Goal: Navigation & Orientation: Find specific page/section

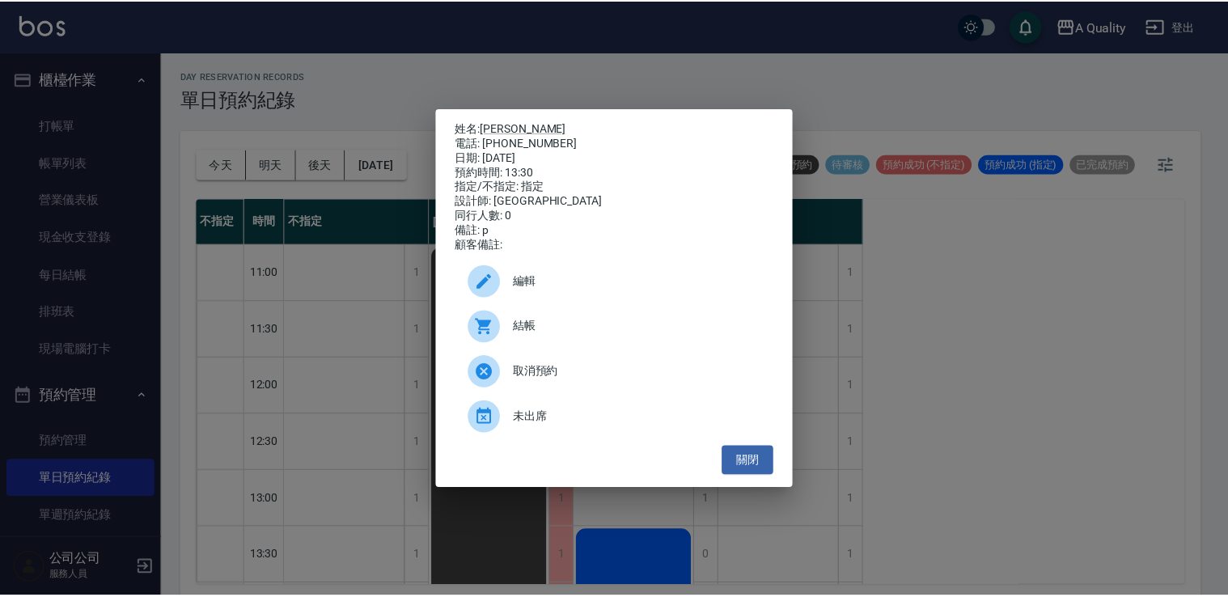
scroll to position [485, 0]
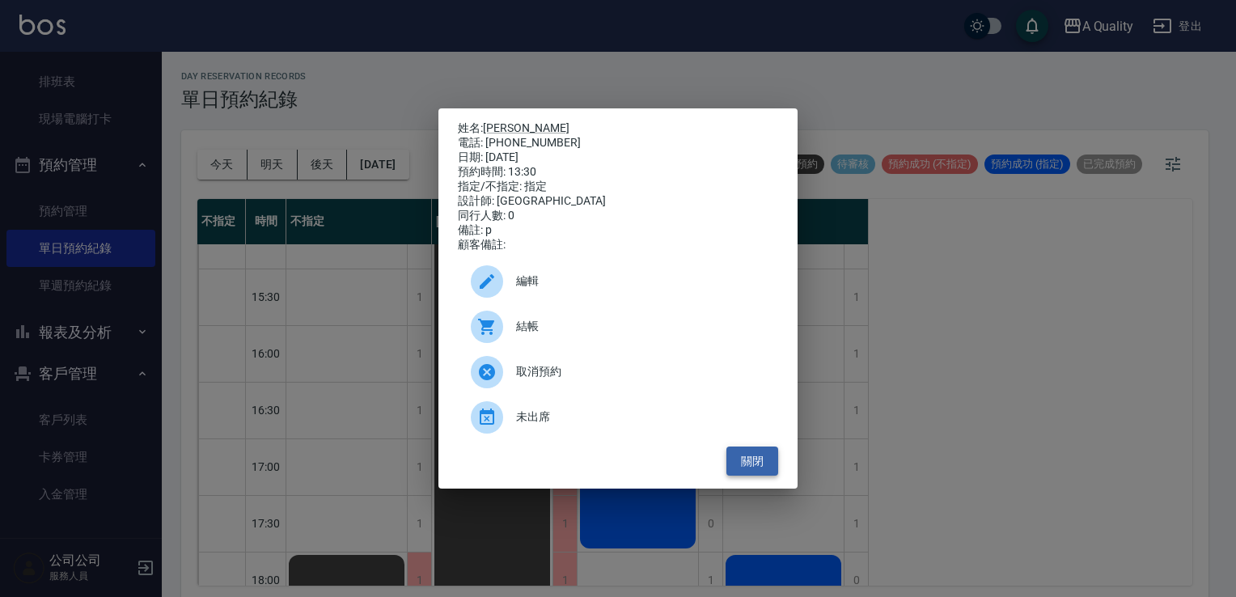
click at [766, 466] on button "關閉" at bounding box center [753, 462] width 52 height 30
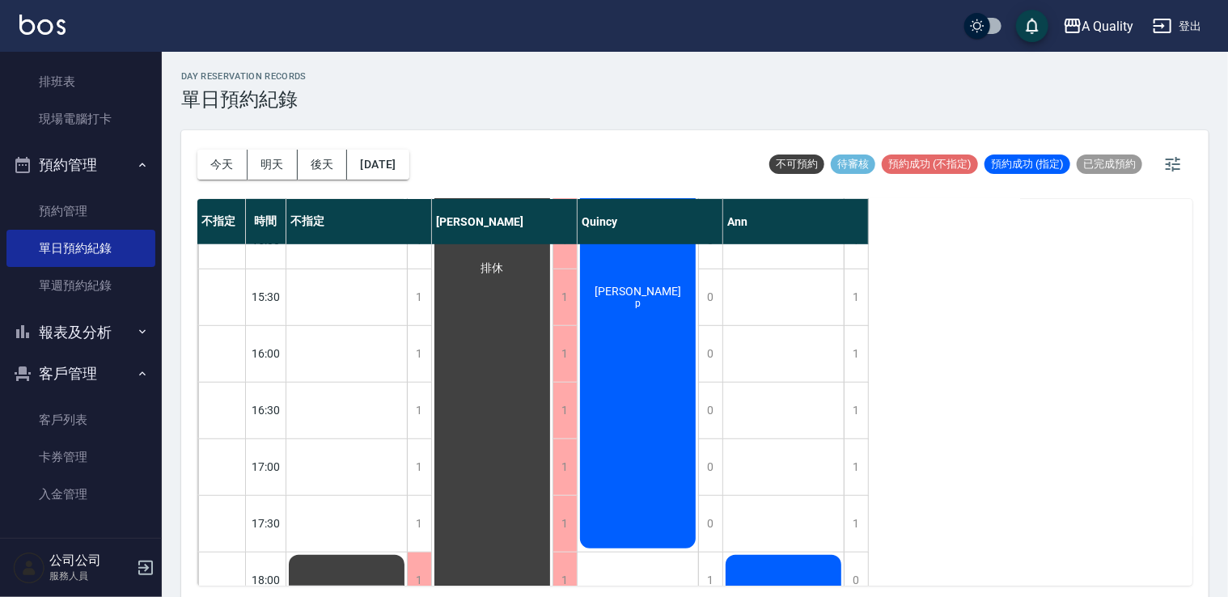
click at [381, 145] on div "[DATE] [DATE] [DATE] [DATE]" at bounding box center [303, 164] width 212 height 69
click at [391, 176] on button "[DATE]" at bounding box center [377, 165] width 61 height 30
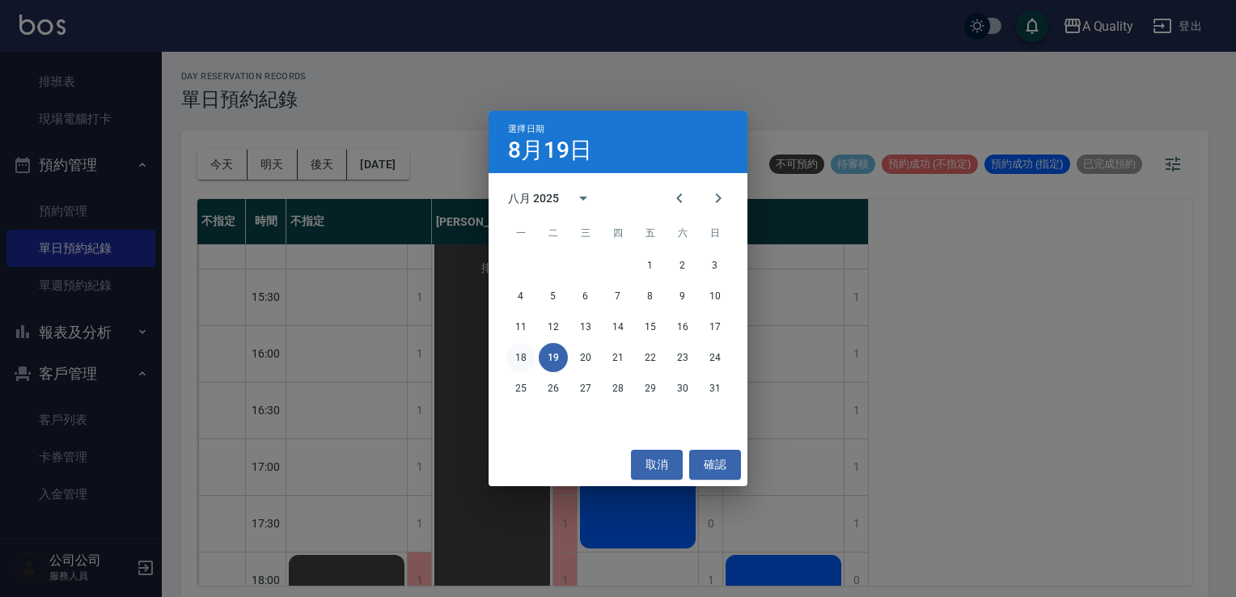
click at [527, 367] on button "18" at bounding box center [520, 357] width 29 height 29
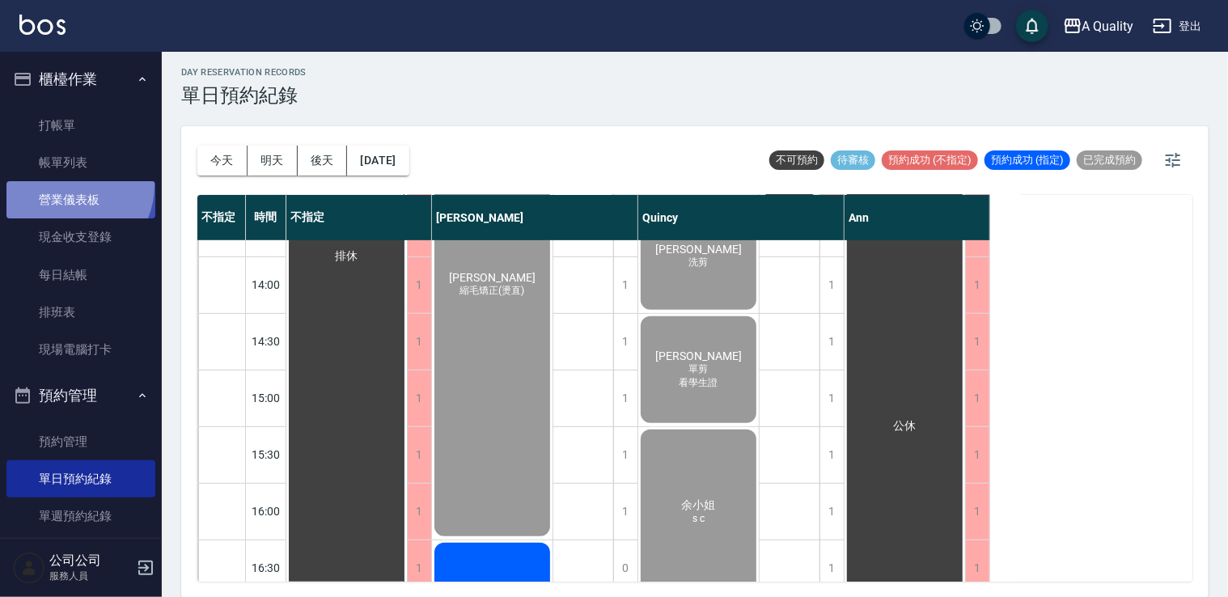
click at [71, 186] on link "營業儀表板" at bounding box center [80, 199] width 149 height 37
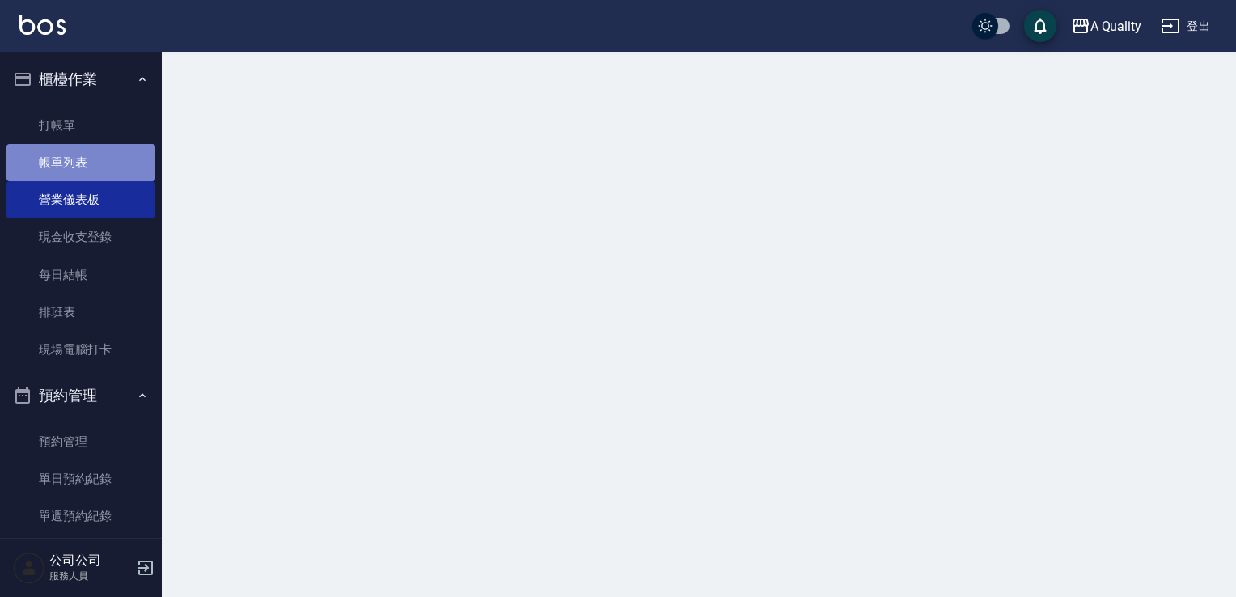
click at [84, 172] on link "帳單列表" at bounding box center [80, 162] width 149 height 37
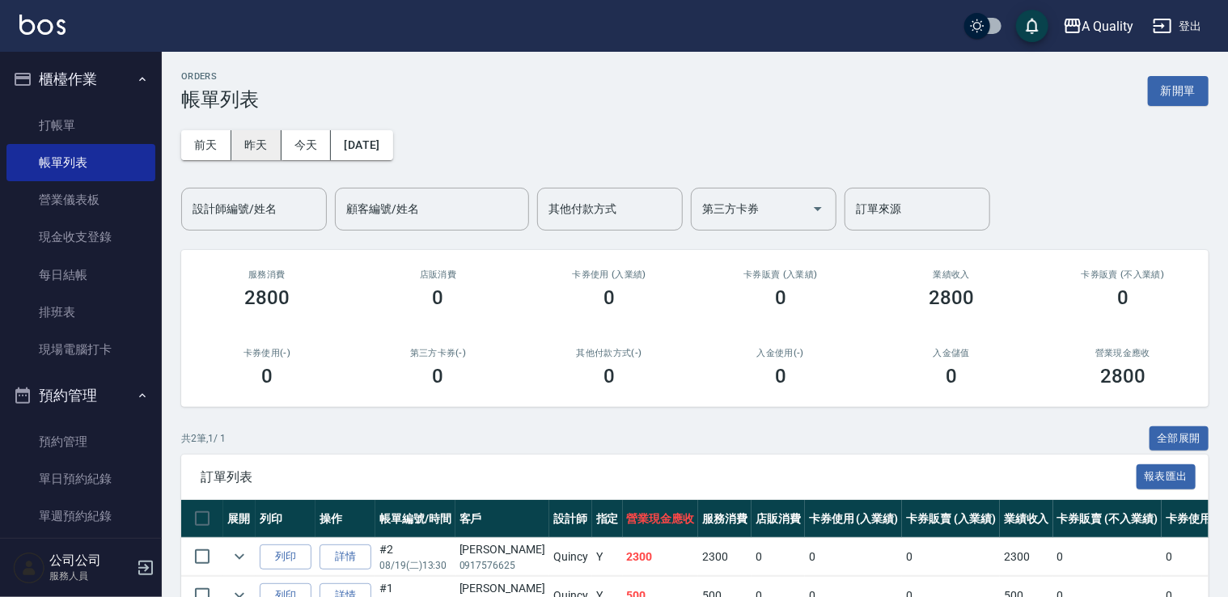
click at [259, 136] on button "昨天" at bounding box center [256, 145] width 50 height 30
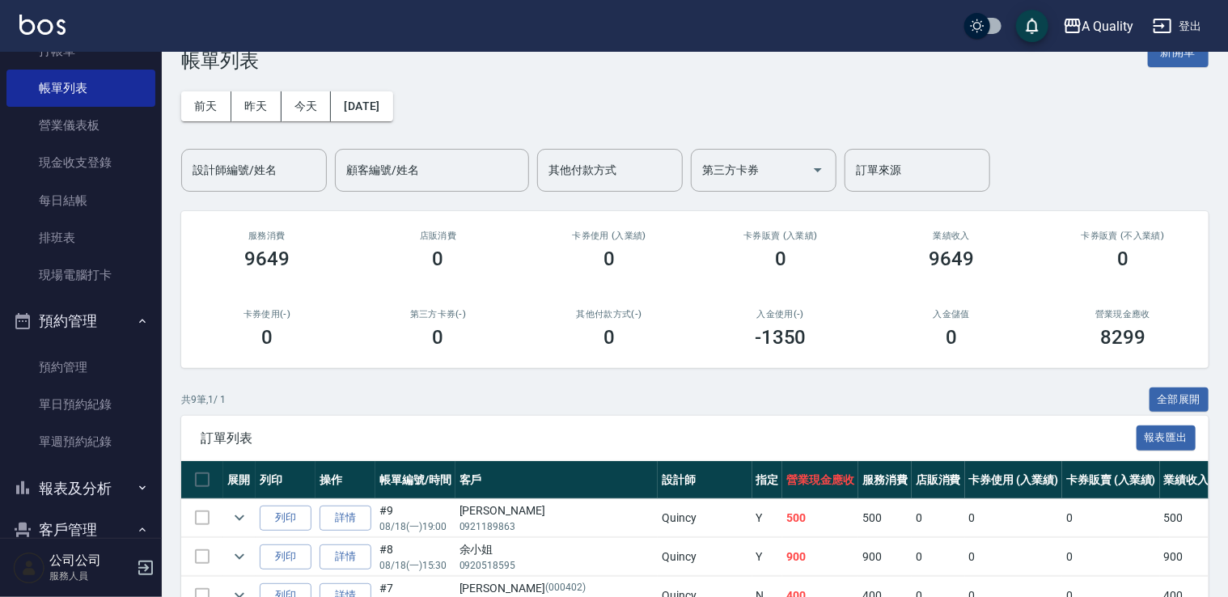
scroll to position [81, 0]
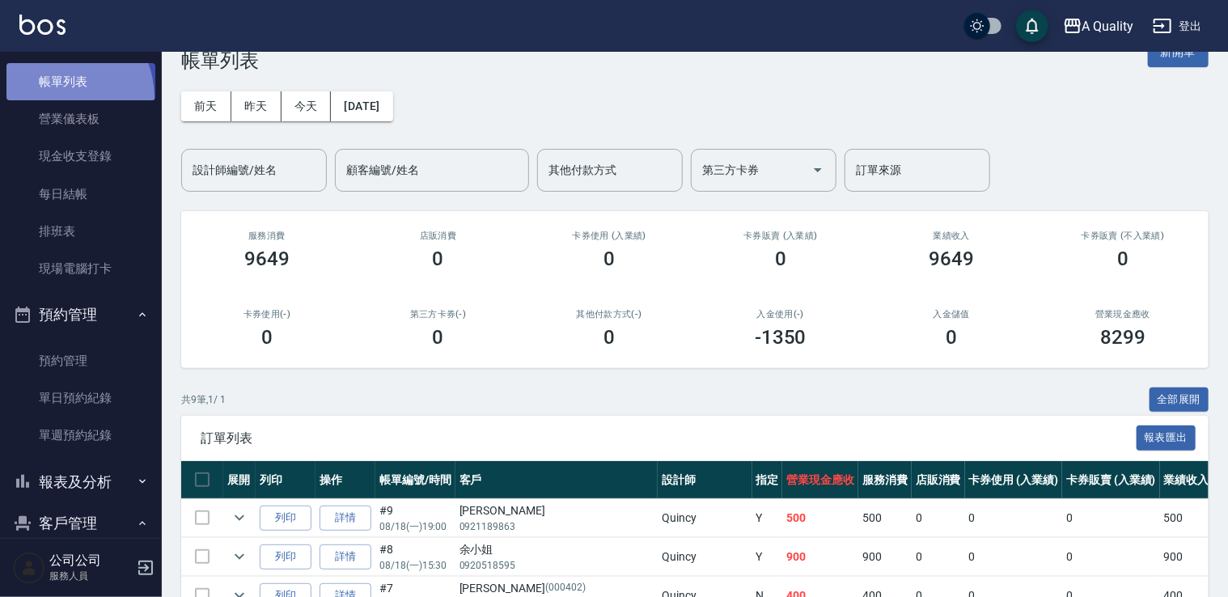
click at [53, 98] on link "帳單列表" at bounding box center [80, 81] width 149 height 37
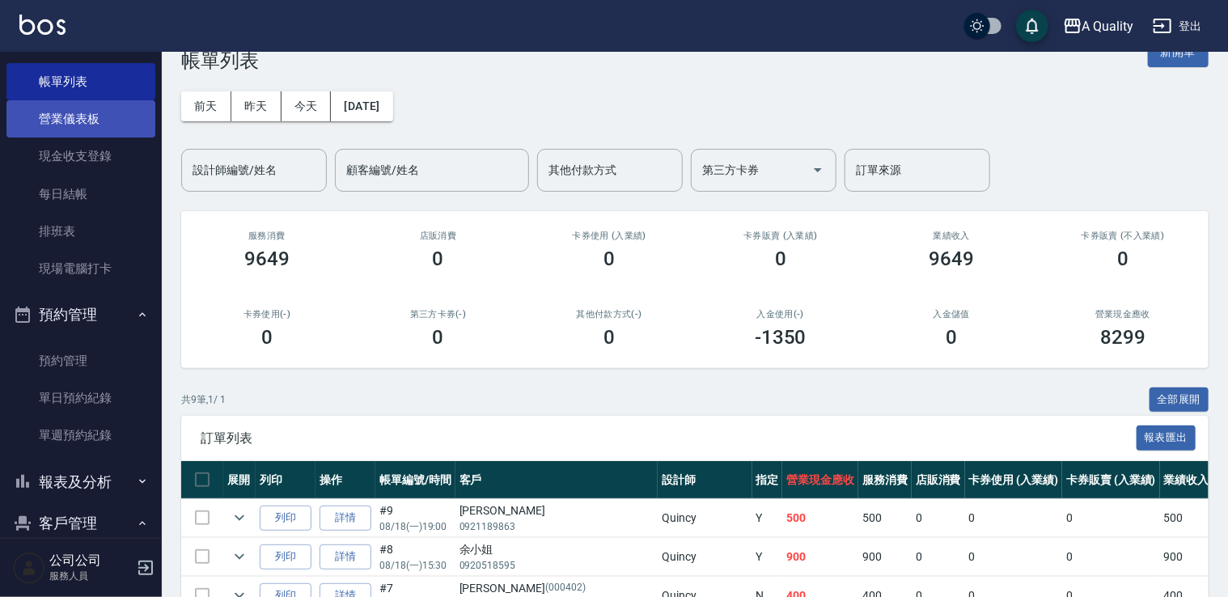
click at [62, 112] on link "營業儀表板" at bounding box center [80, 118] width 149 height 37
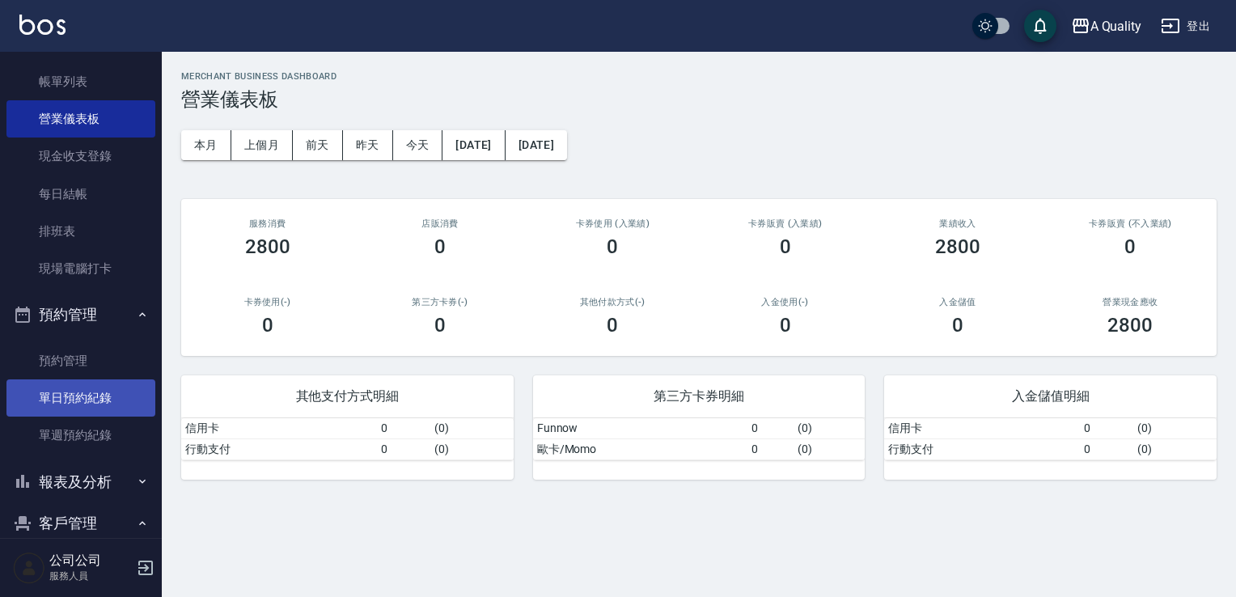
click at [83, 390] on link "單日預約紀錄" at bounding box center [80, 397] width 149 height 37
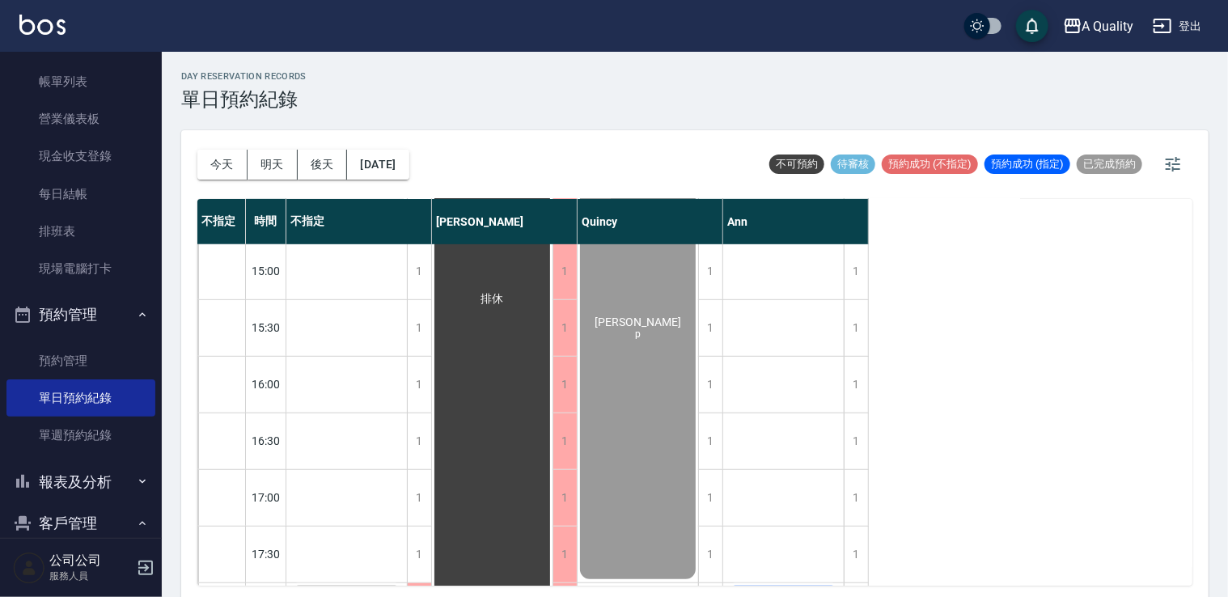
scroll to position [324, 0]
